Goal: Transaction & Acquisition: Purchase product/service

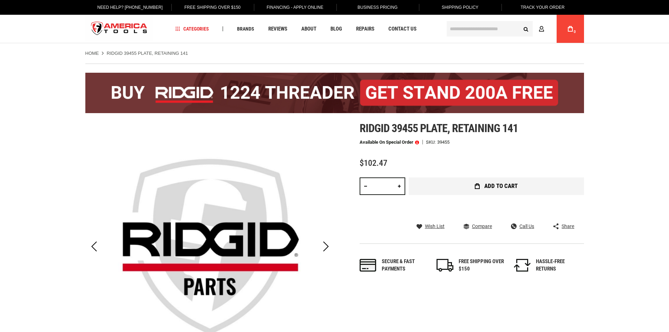
click at [450, 189] on button "Add to Cart" at bounding box center [496, 186] width 175 height 18
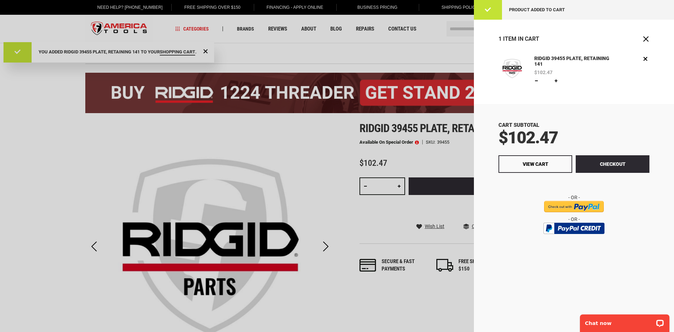
click at [452, 48] on div at bounding box center [337, 166] width 674 height 332
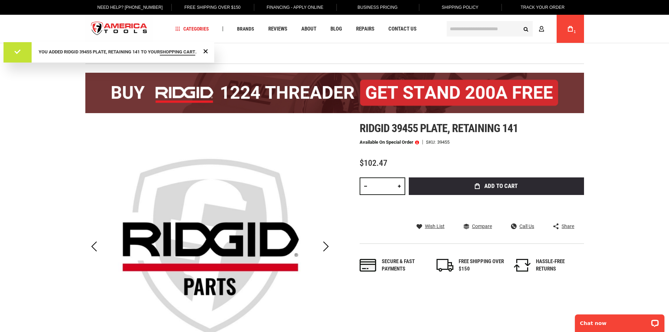
click at [477, 20] on div "Search Advanced Search Search Account My Cart 1" at bounding box center [514, 29] width 139 height 28
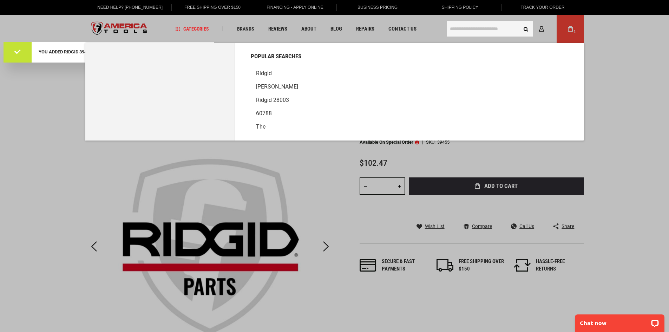
click at [473, 27] on input "text" at bounding box center [490, 28] width 86 height 15
click at [267, 76] on link "Ridgid" at bounding box center [409, 73] width 317 height 13
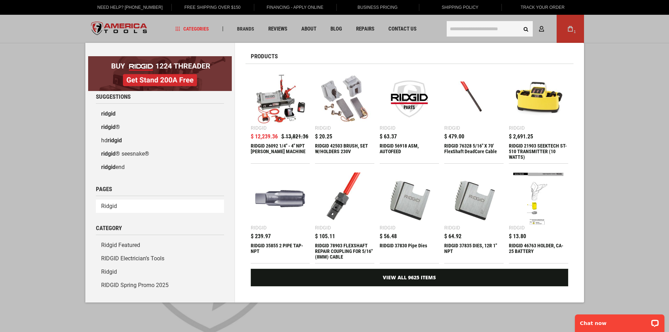
click at [124, 205] on link "Ridgid" at bounding box center [160, 205] width 128 height 13
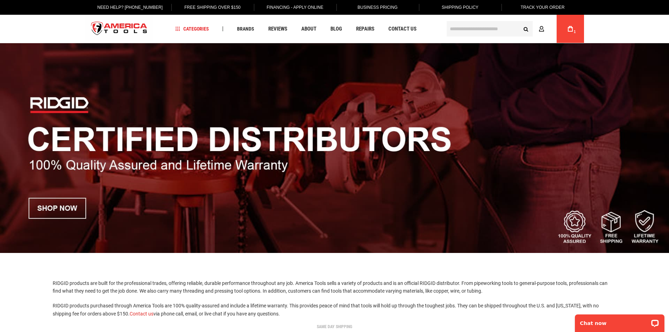
click at [482, 31] on input "text" at bounding box center [490, 28] width 86 height 15
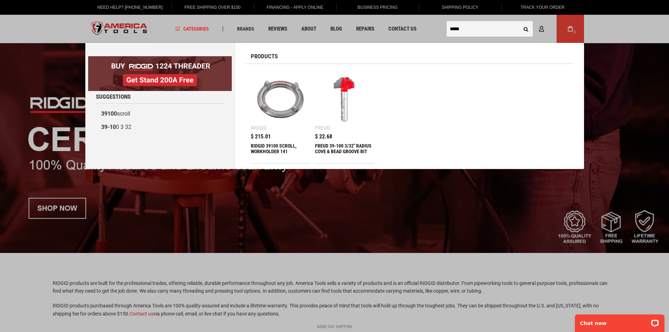
type input "*****"
click at [519, 22] on button "Search" at bounding box center [525, 28] width 13 height 13
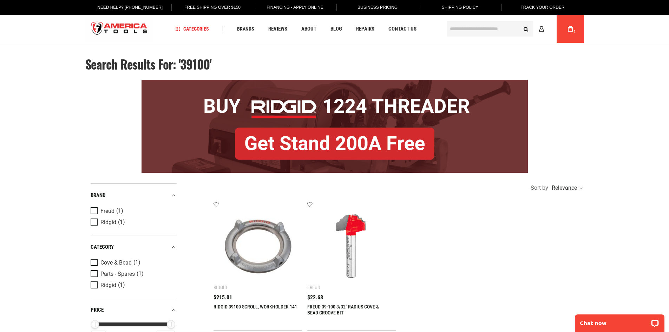
click at [247, 259] on img at bounding box center [258, 245] width 75 height 75
click at [265, 283] on link at bounding box center [258, 245] width 89 height 89
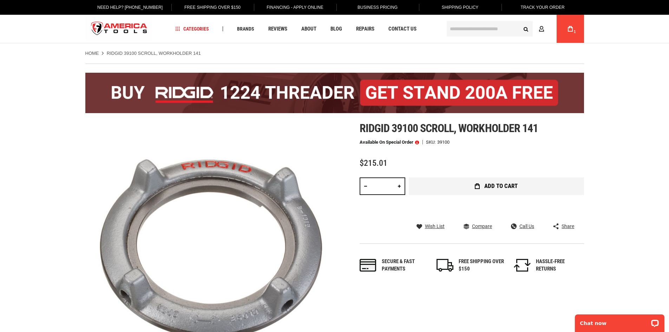
click at [441, 185] on button "Add to Cart" at bounding box center [496, 186] width 175 height 18
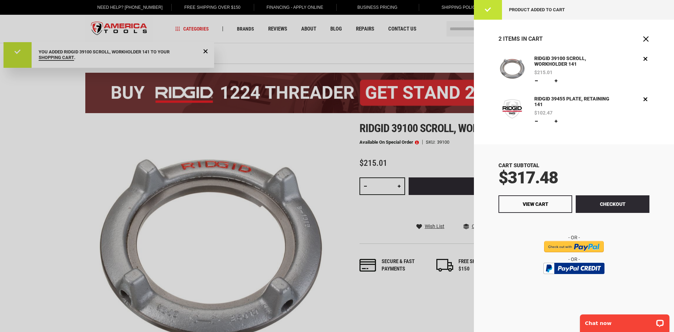
click at [391, 70] on div at bounding box center [337, 166] width 674 height 332
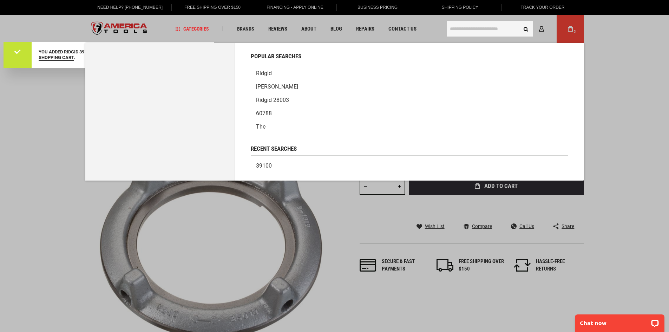
click at [458, 32] on input "text" at bounding box center [490, 28] width 86 height 15
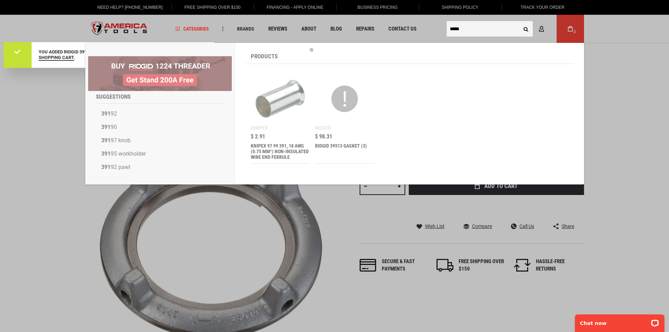
type input "*****"
click at [519, 22] on button "Search" at bounding box center [525, 28] width 13 height 13
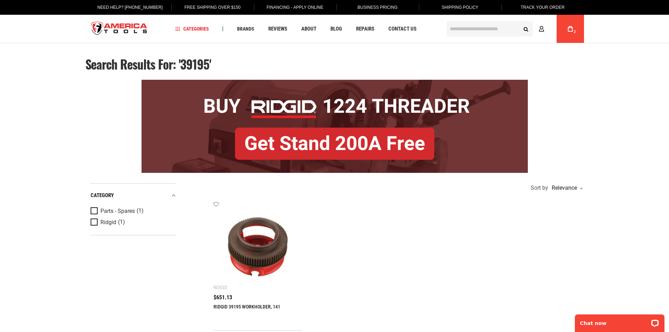
click at [268, 263] on img at bounding box center [258, 245] width 75 height 75
click at [265, 263] on img at bounding box center [258, 245] width 75 height 75
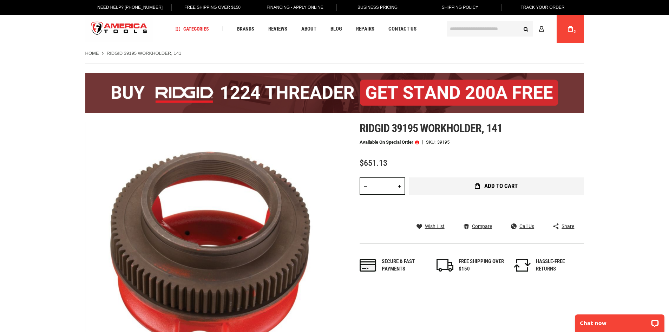
click at [490, 187] on span "Add to Cart" at bounding box center [500, 186] width 33 height 6
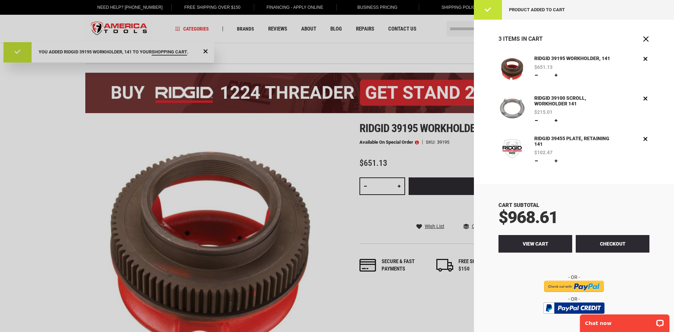
click at [538, 251] on link "View Cart" at bounding box center [536, 244] width 74 height 18
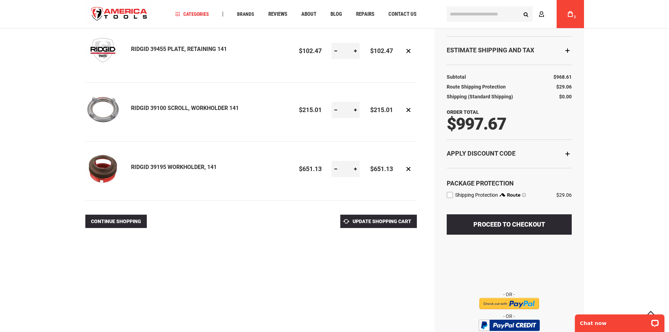
scroll to position [140, 0]
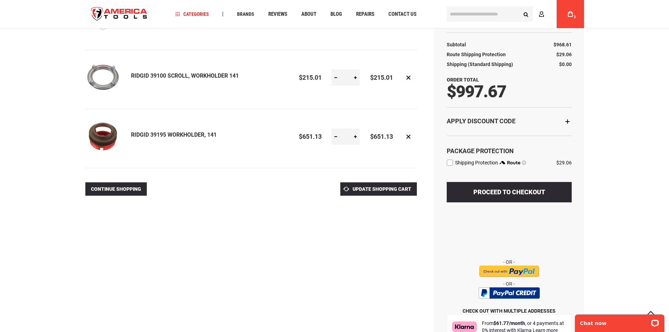
click at [449, 168] on div "**********" at bounding box center [509, 158] width 150 height 385
click at [447, 164] on label "route shipping protection selector element" at bounding box center [450, 162] width 6 height 6
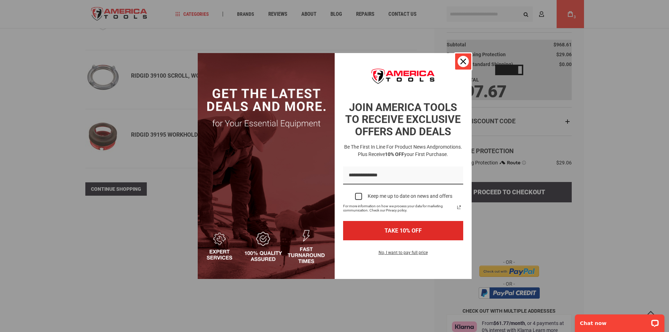
click at [464, 58] on div "Close" at bounding box center [463, 61] width 11 height 11
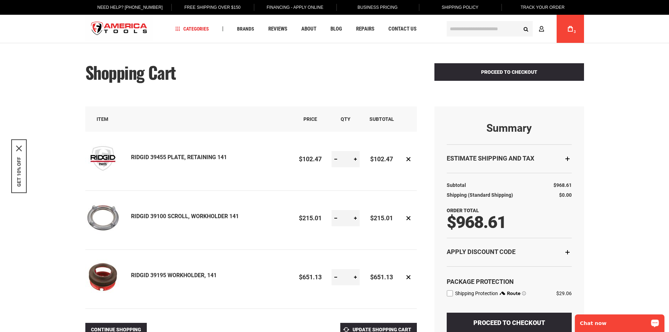
scroll to position [35, 0]
